Goal: Information Seeking & Learning: Learn about a topic

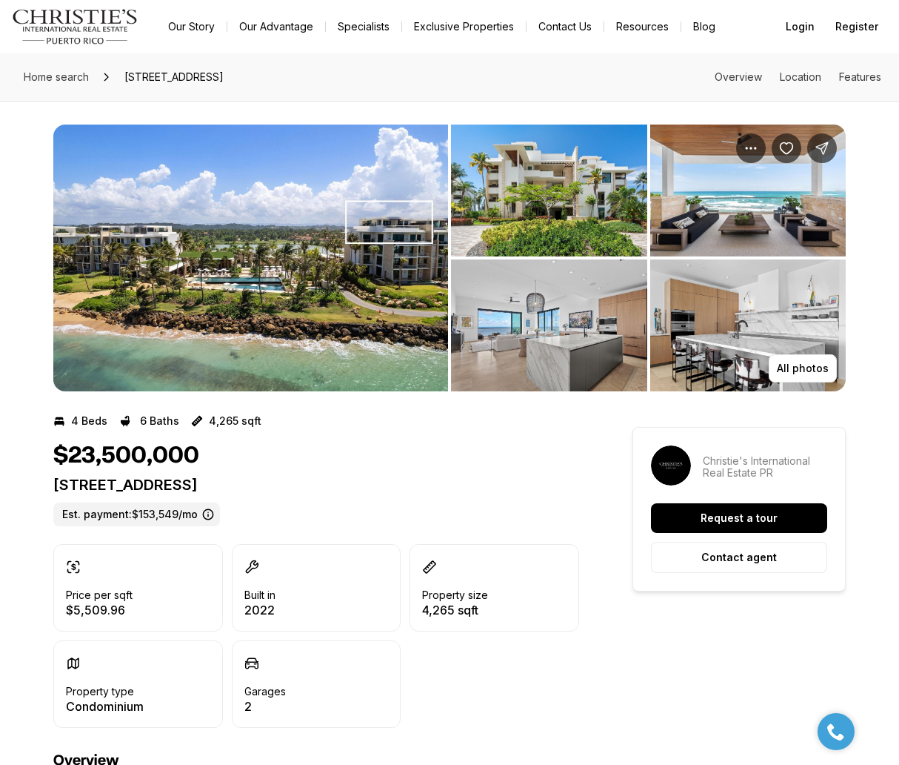
click at [350, 485] on p "4141 WEST POINT RESIDENCES BUILDING 1 #4141 DORADO PR, 00646" at bounding box center [316, 485] width 526 height 18
copy p "4141 WEST POINT RESIDENCES BUILDING 1 #4141 DORADO PR, 00646"
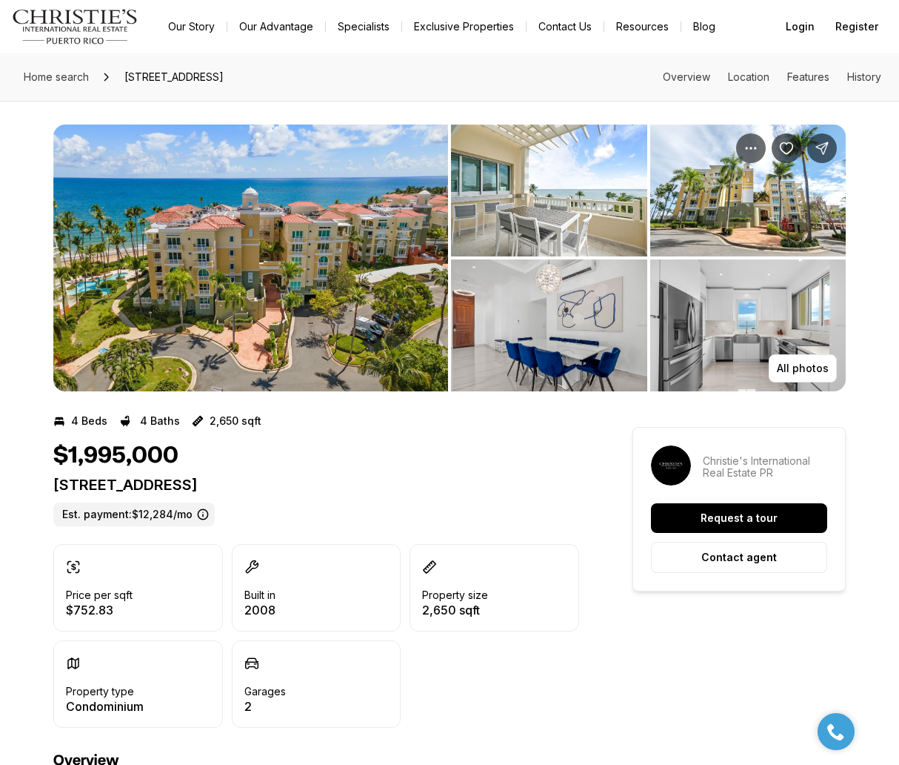
click at [259, 491] on p "400 OCEAN DRIVE #453 HUMACAO PR, 00791" at bounding box center [316, 485] width 526 height 18
click at [260, 491] on p "400 OCEAN DRIVE #453 HUMACAO PR, 00791" at bounding box center [316, 485] width 526 height 18
copy p "400 OCEAN DRIVE #453 HUMACAO PR, 00791"
click at [263, 485] on p "400 OCEAN DRIVE #453 HUMACAO PR, 00791" at bounding box center [316, 485] width 526 height 18
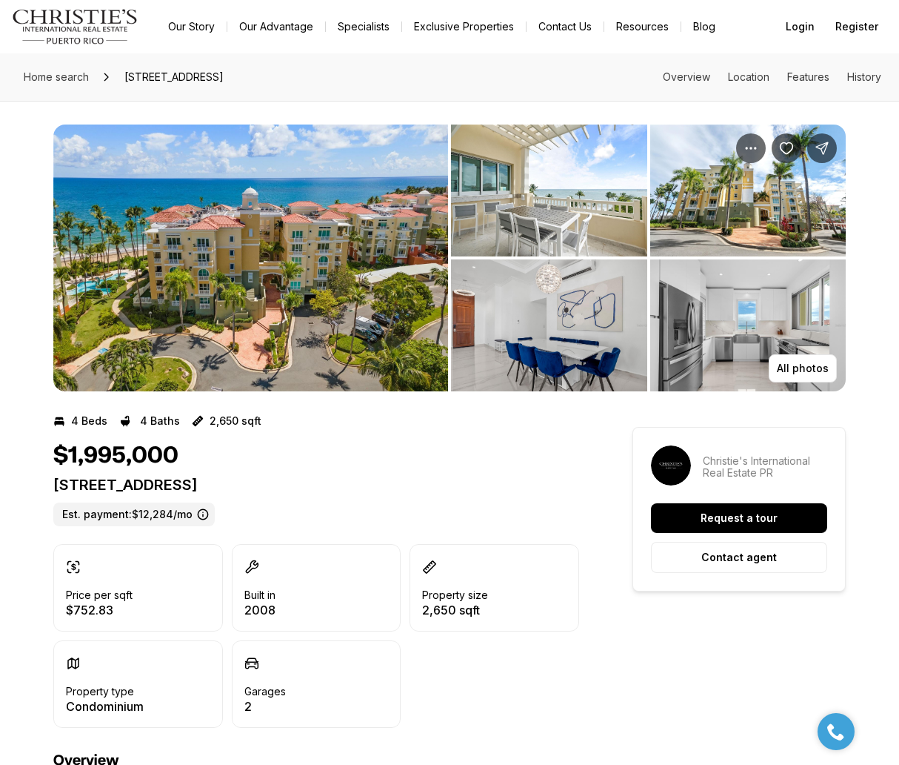
click at [263, 485] on p "400 OCEAN DRIVE #453 HUMACAO PR, 00791" at bounding box center [316, 485] width 526 height 18
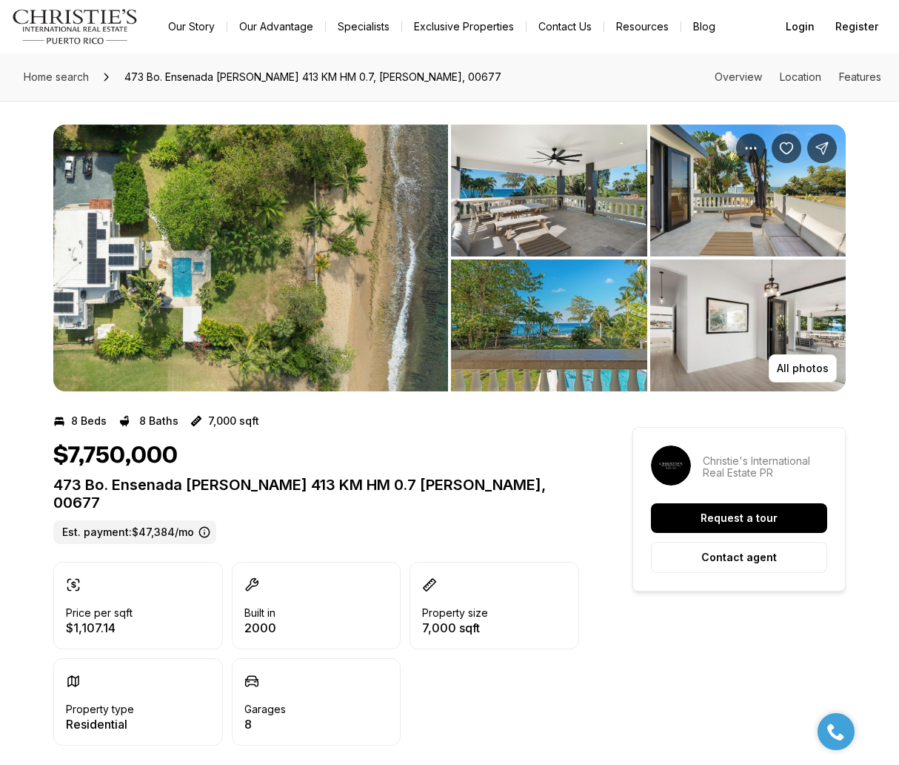
click at [388, 477] on p "473 Bo. Ensenada CARR 413 KM HM 0.7 RINCON PR, 00677" at bounding box center [316, 494] width 526 height 36
click at [388, 476] on p "473 Bo. Ensenada CARR 413 KM HM 0.7 RINCON PR, 00677" at bounding box center [316, 494] width 526 height 36
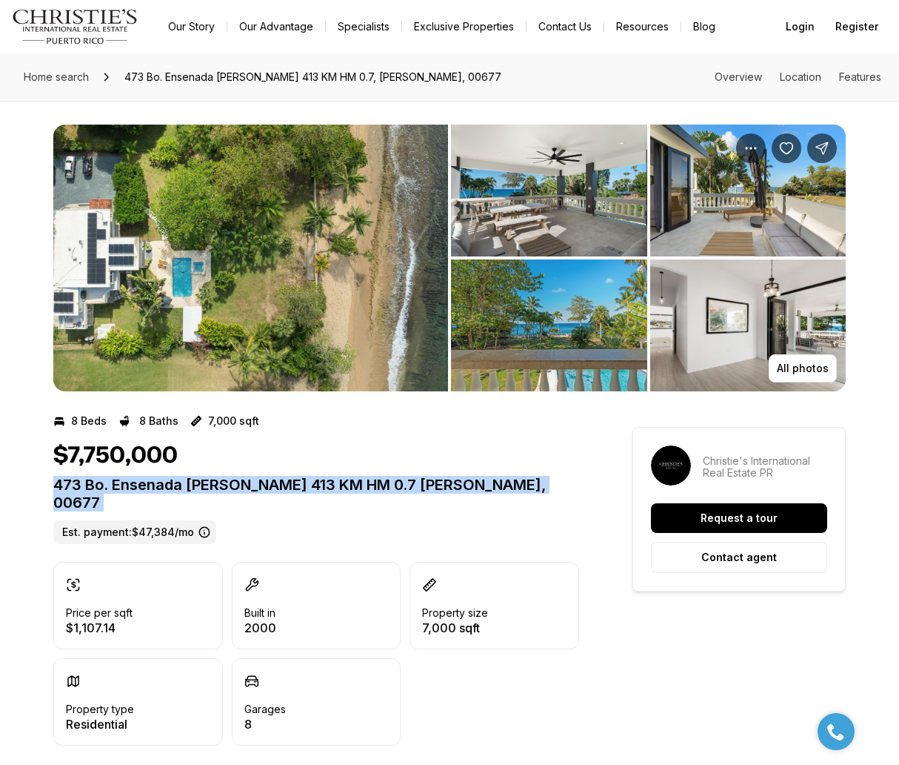
click at [391, 474] on div "$7,750,000 473 Bo. Ensenada CARR 413 KM HM 0.7 RINCON PR, 00677 Est. payment: $…" at bounding box center [316, 493] width 526 height 102
copy p "473 Bo. Ensenada CARR 413 KM HM 0.7 RINCON PR, 00677"
